Goal: Information Seeking & Learning: Find contact information

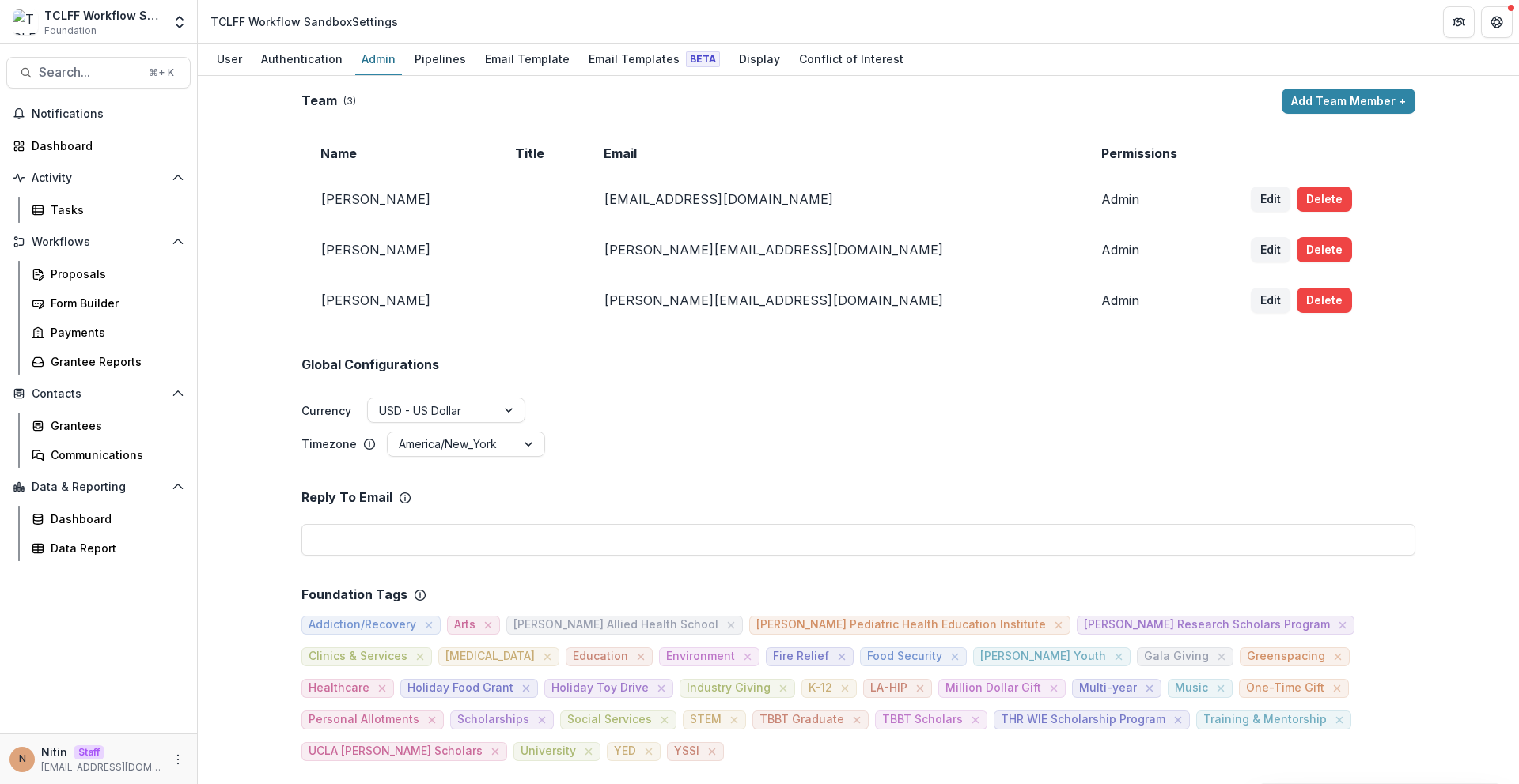
scroll to position [521, 0]
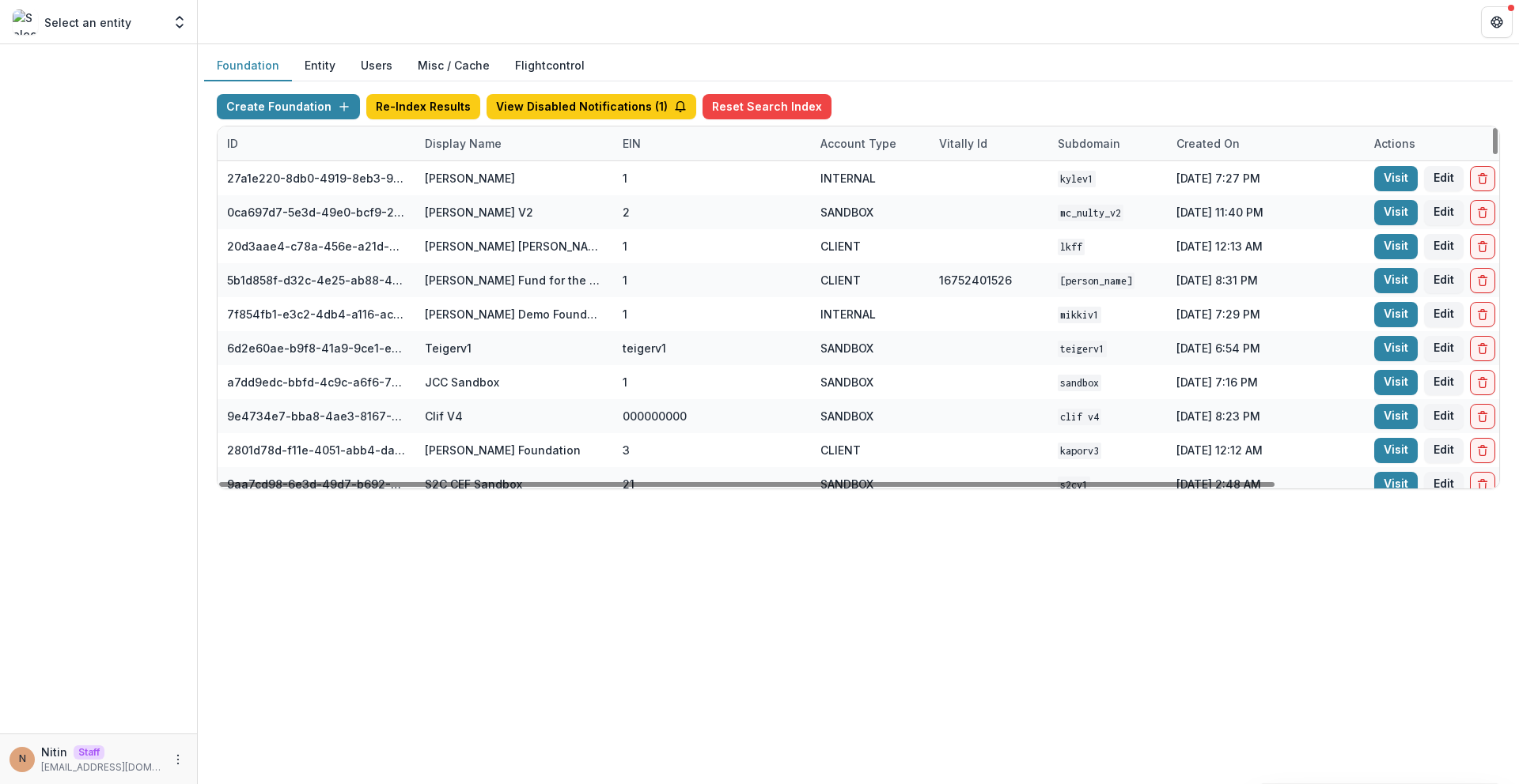
click at [471, 137] on div "Display Name" at bounding box center [463, 144] width 96 height 17
click at [510, 170] on input at bounding box center [513, 179] width 190 height 25
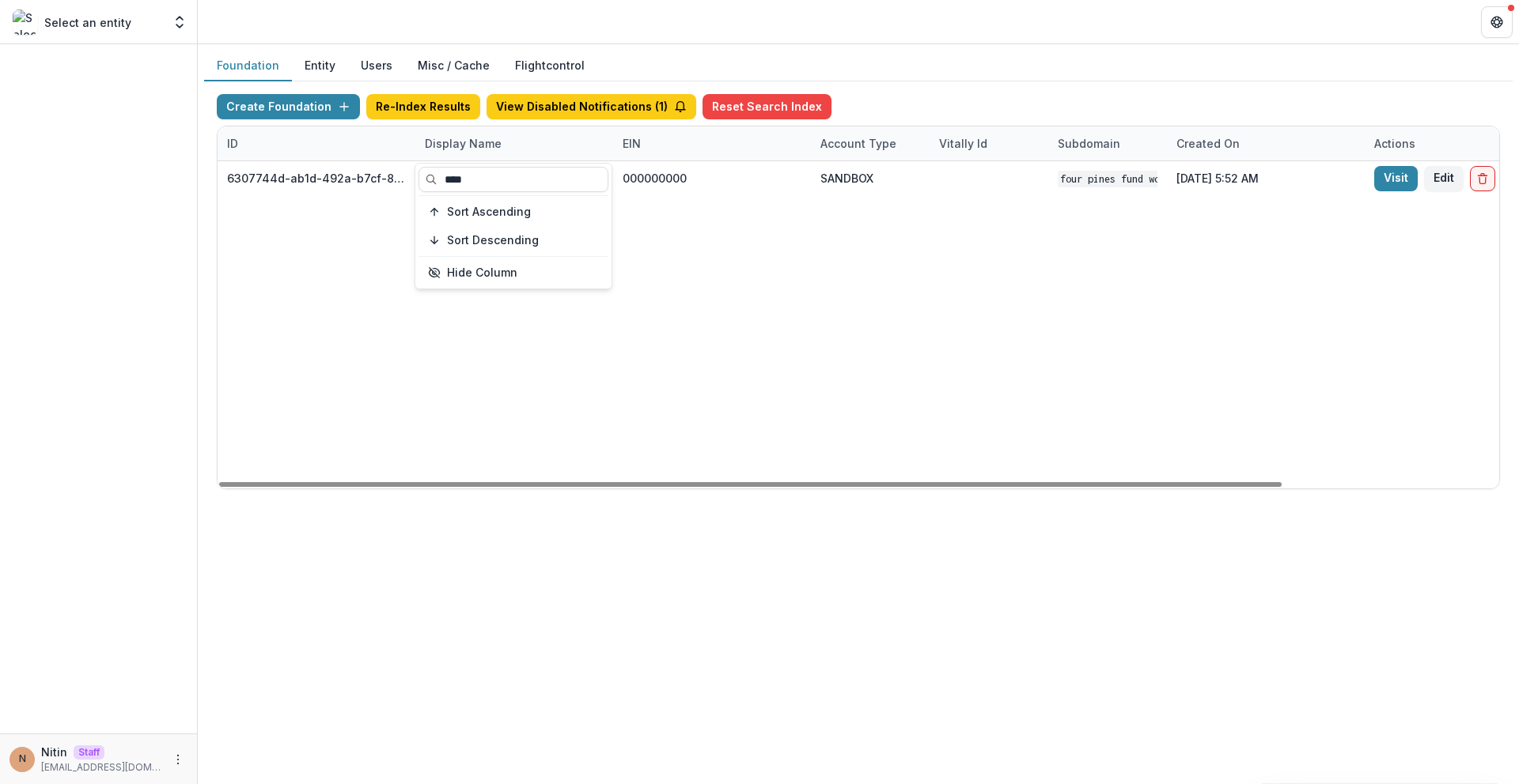
type input "****"
click at [687, 245] on div "6307744d-ab1d-492a-b7cf-8b923549dd23 Four Pines Fund Workflow Sandbox 000000000…" at bounding box center [989, 325] width 1543 height 327
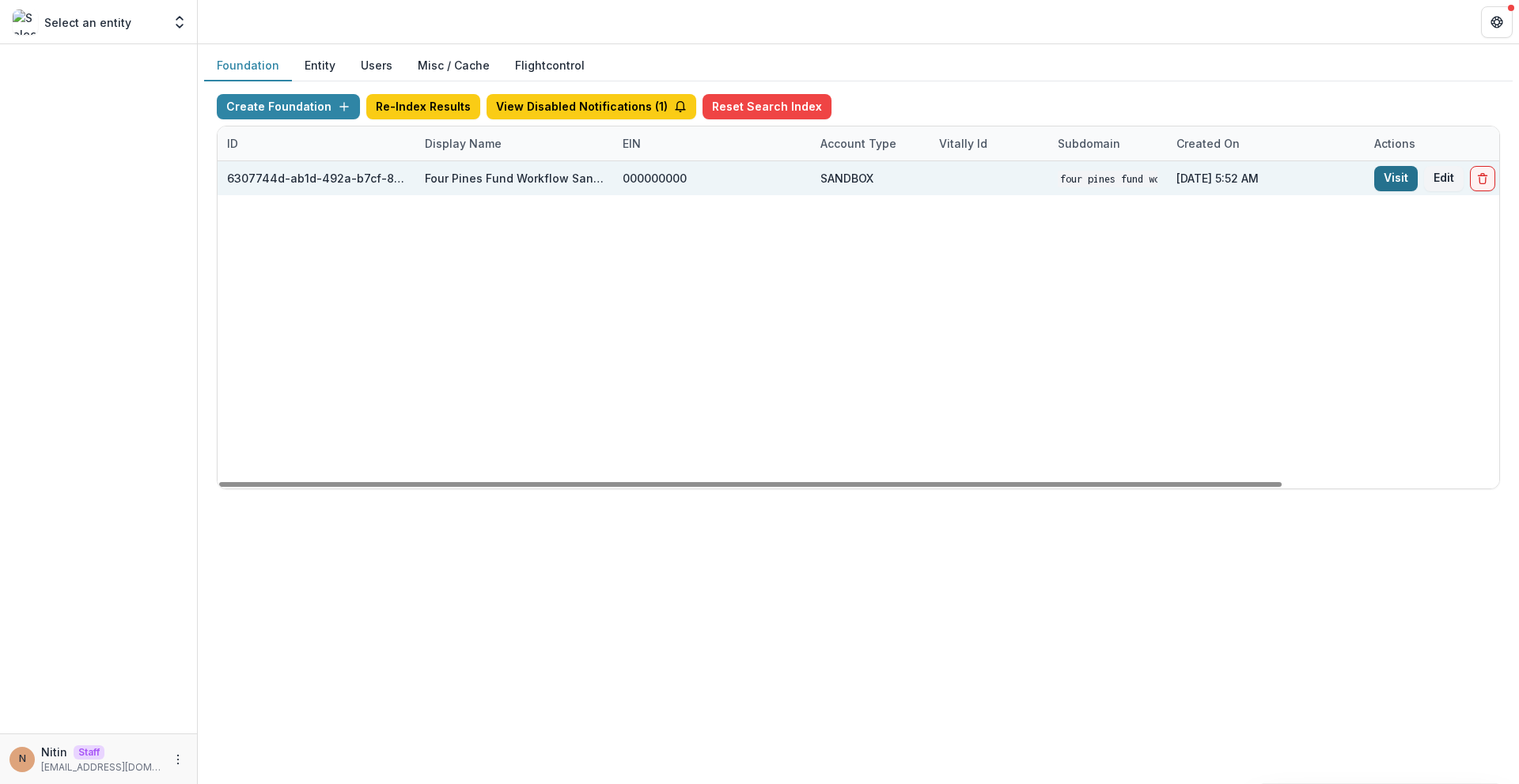
click at [1386, 180] on link "Visit" at bounding box center [1396, 178] width 44 height 25
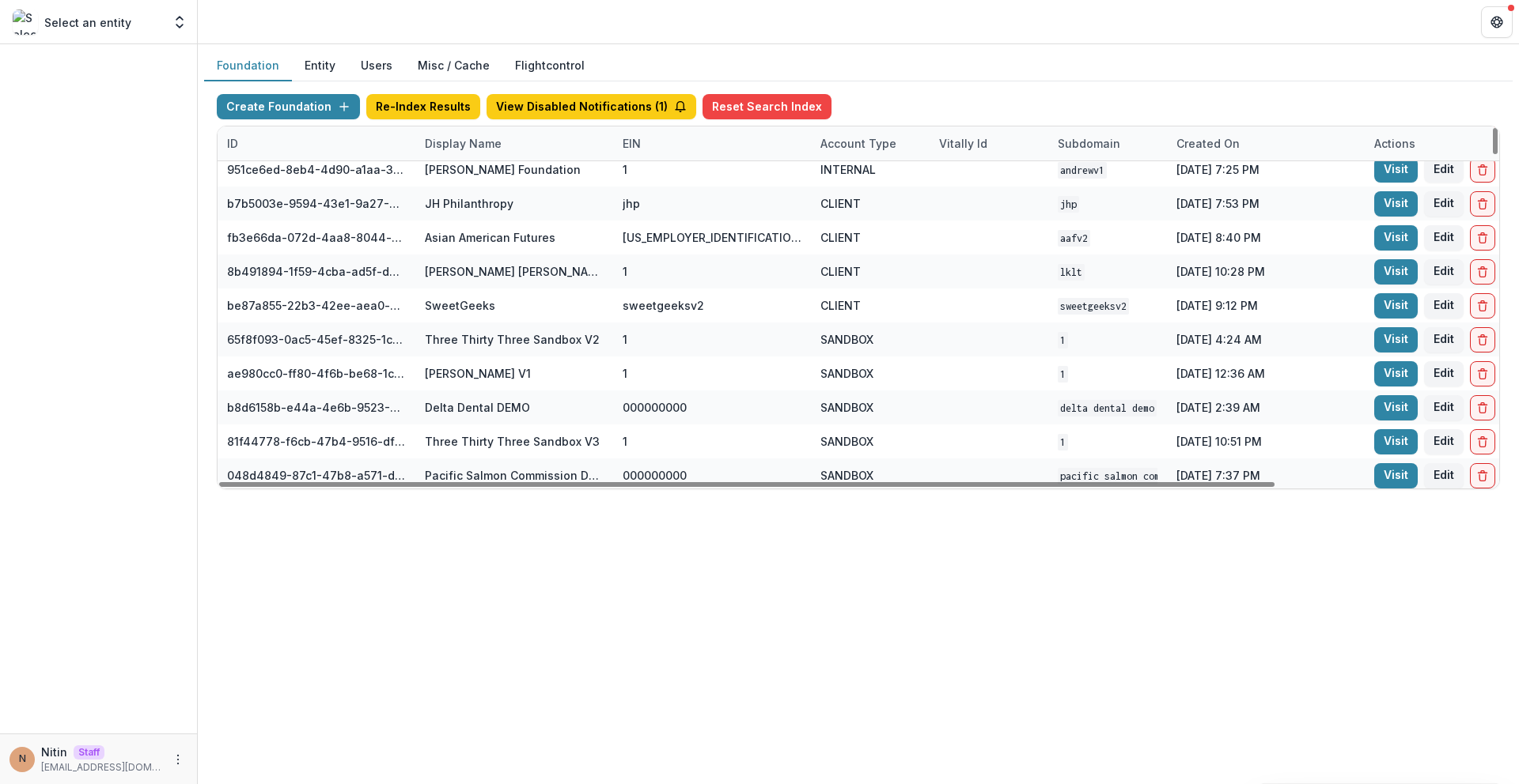
scroll to position [3155, 0]
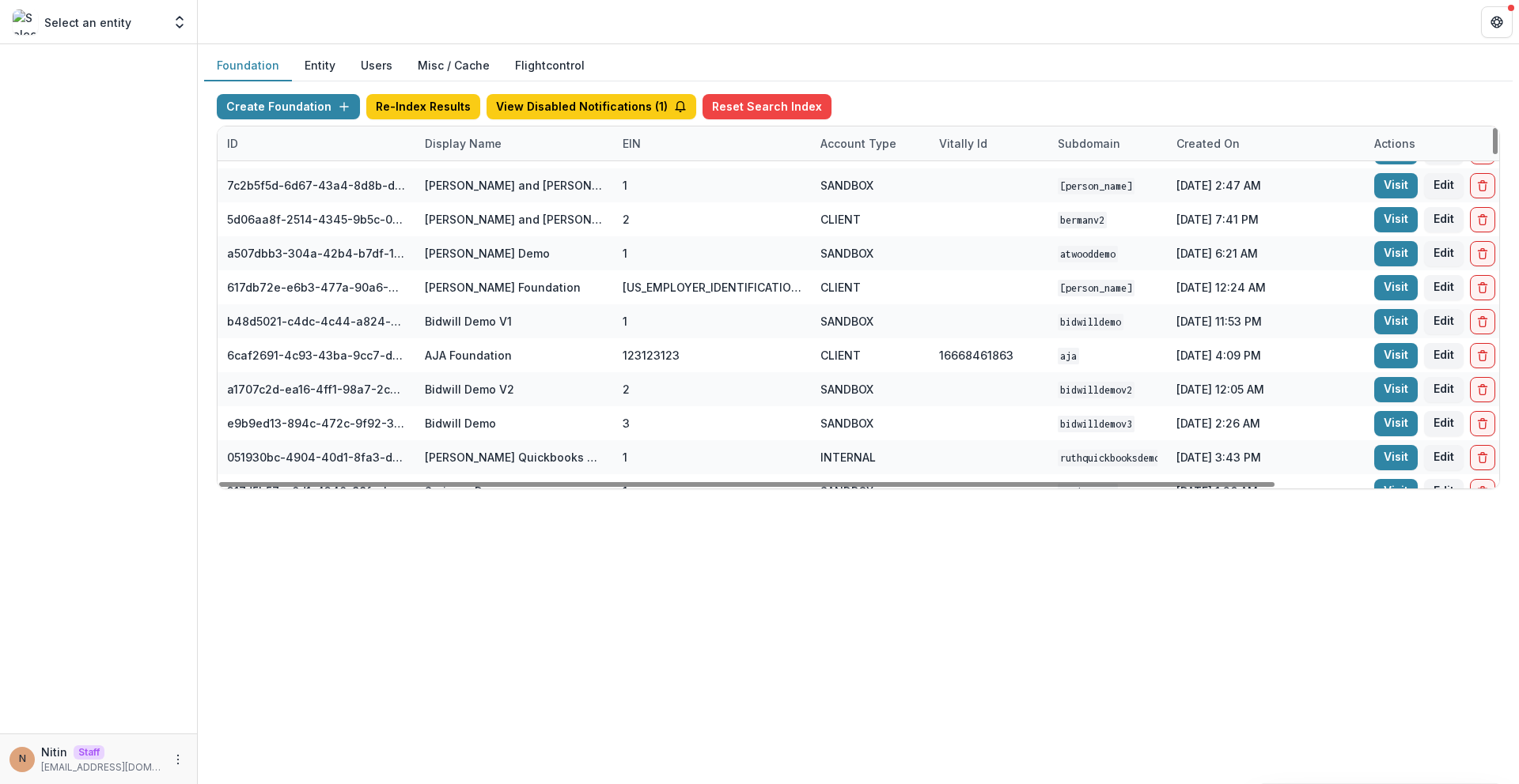
click at [525, 133] on div "Display Name" at bounding box center [514, 144] width 198 height 34
click at [520, 188] on input at bounding box center [513, 179] width 190 height 25
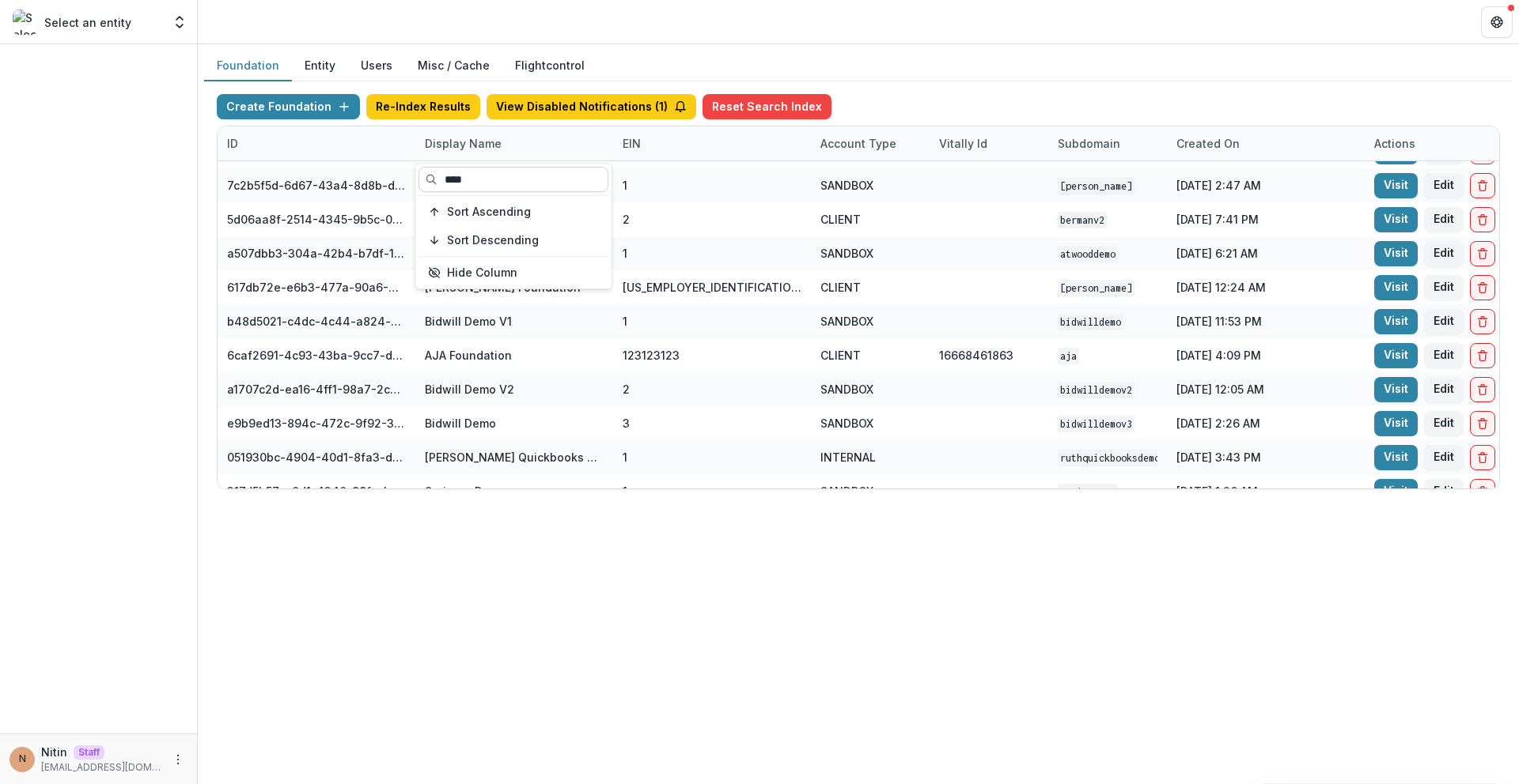
scroll to position [0, 0]
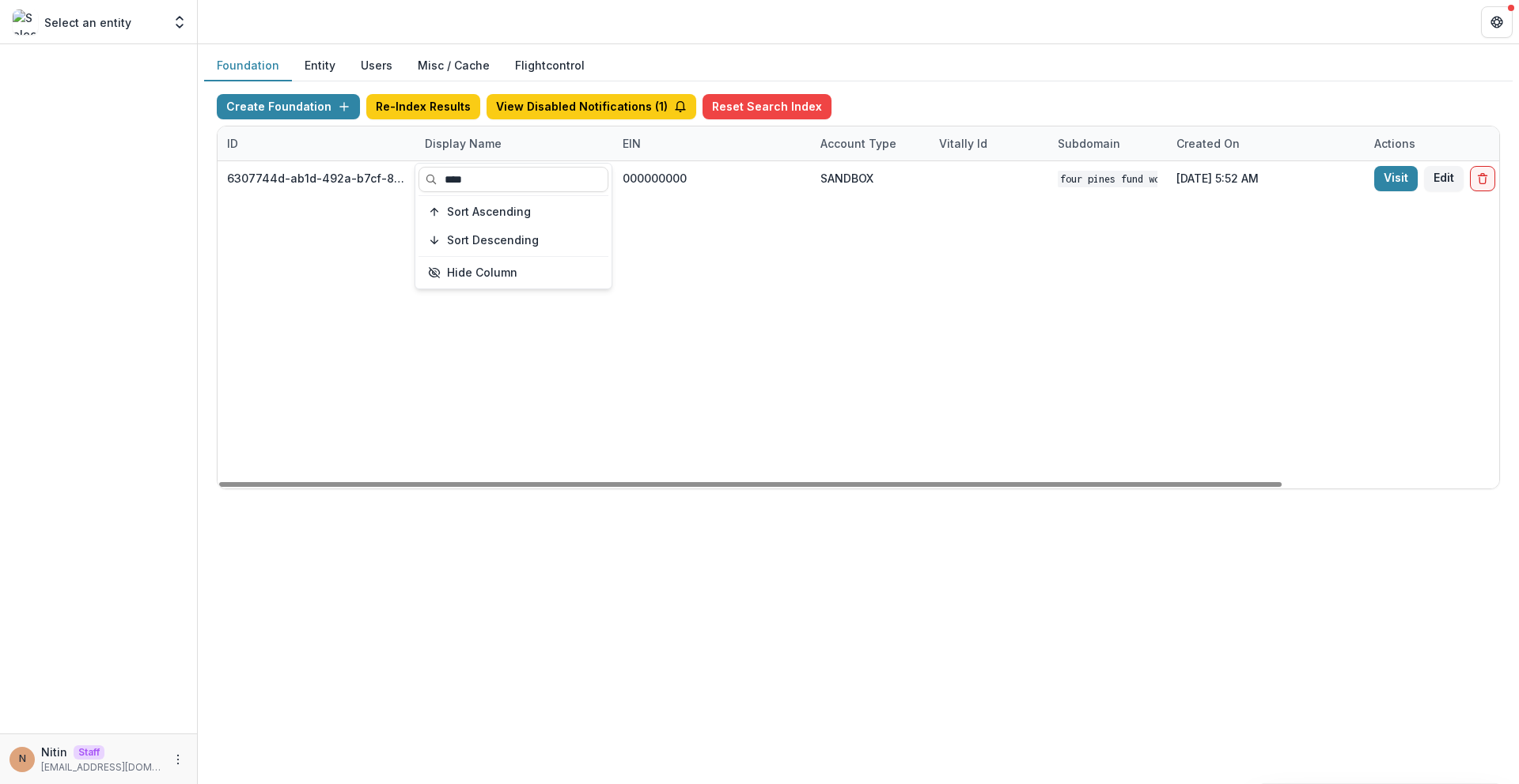
type input "****"
click at [790, 393] on div "6307744d-ab1d-492a-b7cf-8b923549dd23 Four Pines Fund Workflow Sandbox 000000000…" at bounding box center [989, 325] width 1543 height 327
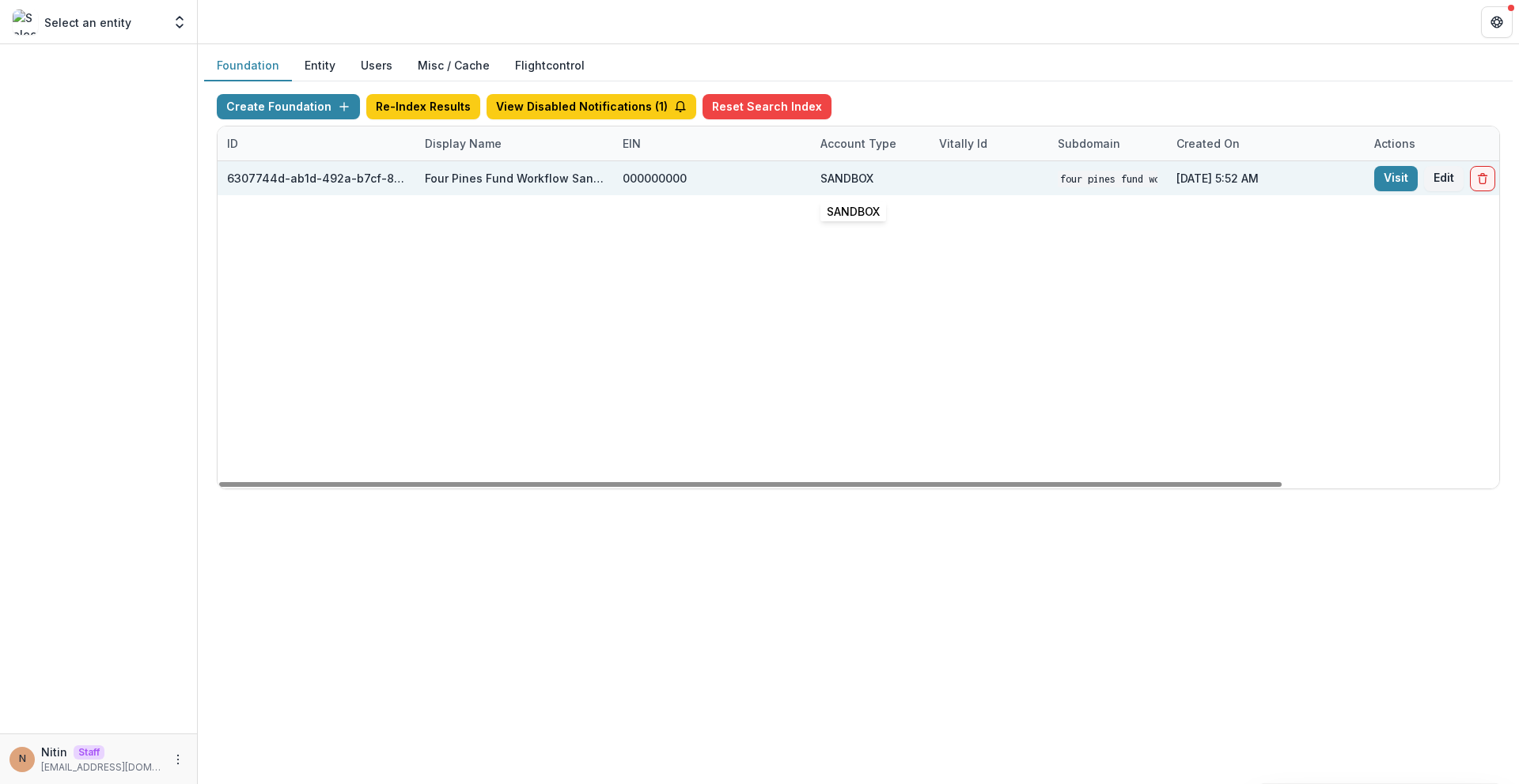
click at [830, 170] on div "SANDBOX" at bounding box center [846, 178] width 53 height 17
click at [1395, 182] on link "Visit" at bounding box center [1396, 178] width 44 height 25
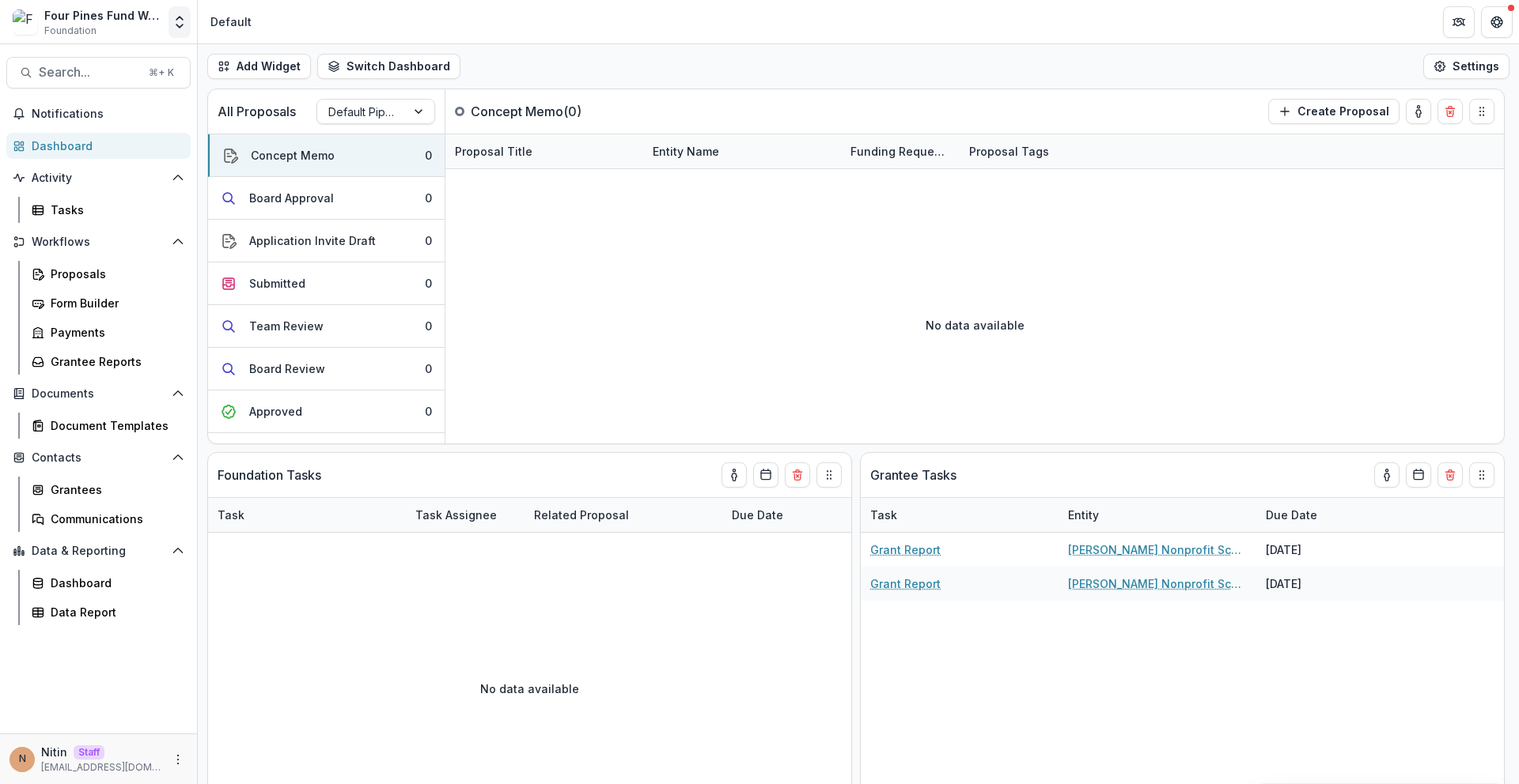
click at [179, 28] on icon "Open entity switcher" at bounding box center [180, 22] width 16 height 16
click at [129, 67] on link "Admin Settings" at bounding box center [99, 61] width 190 height 26
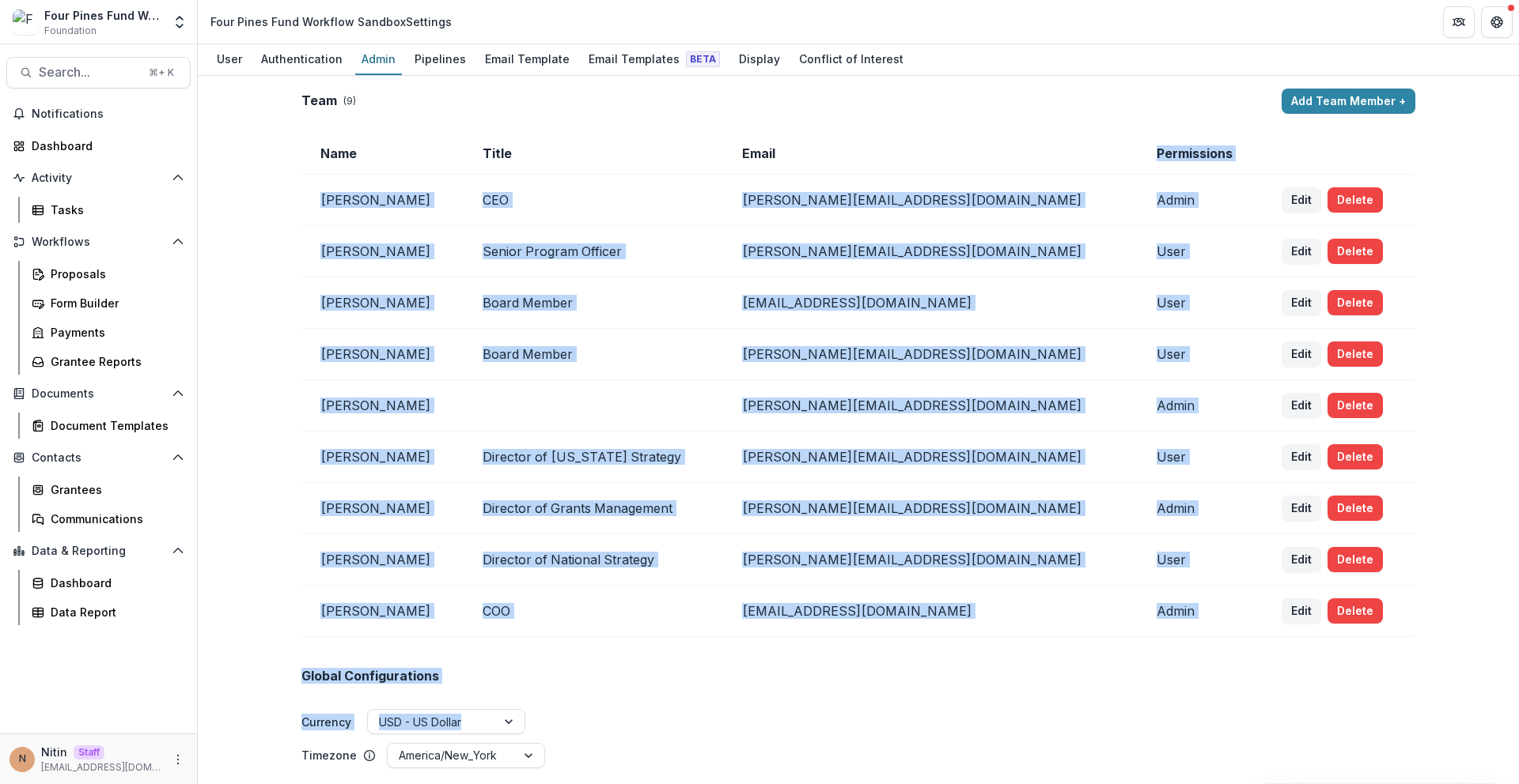
drag, startPoint x: 1001, startPoint y: 174, endPoint x: 1000, endPoint y: 637, distance: 463.0
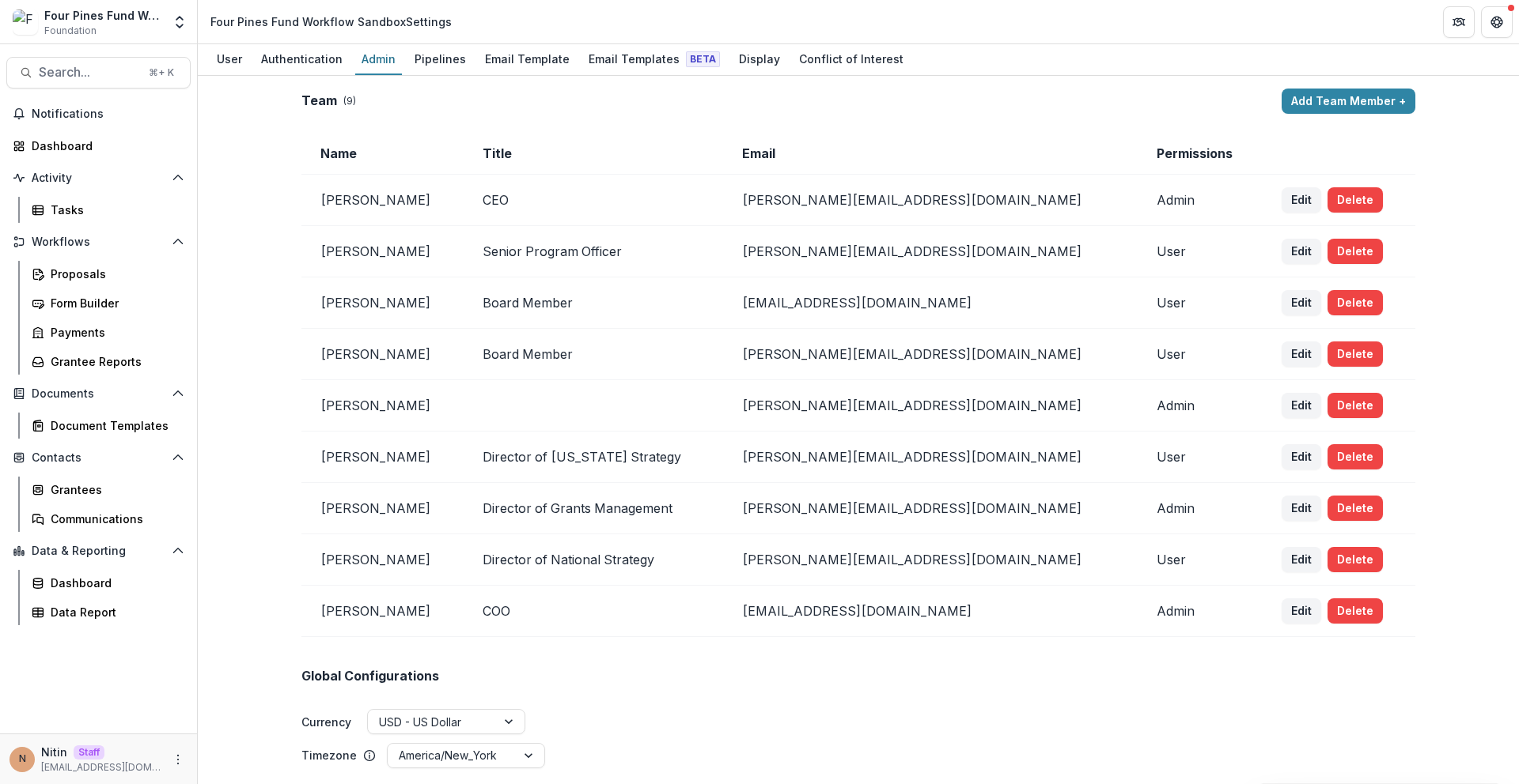
click at [1000, 631] on td "[EMAIL_ADDRESS][DOMAIN_NAME]" at bounding box center [930, 611] width 414 height 52
drag, startPoint x: 958, startPoint y: 407, endPoint x: 857, endPoint y: 405, distance: 101.0
click at [857, 405] on td "[PERSON_NAME][EMAIL_ADDRESS][DOMAIN_NAME]" at bounding box center [930, 406] width 414 height 52
copy td "[PERSON_NAME][EMAIL_ADDRESS][DOMAIN_NAME]"
